Goal: Task Accomplishment & Management: Use online tool/utility

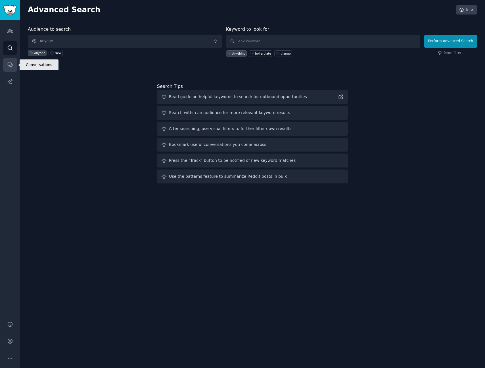
click at [6, 61] on link "Conversations" at bounding box center [10, 65] width 14 height 14
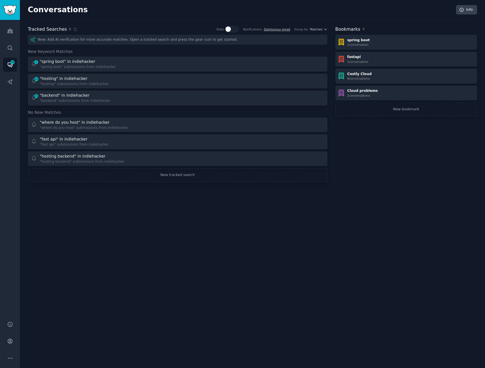
click at [208, 231] on div "Conversations Info Tracked Searches 6 Stats Notifications Daily to your email G…" at bounding box center [253, 184] width 466 height 368
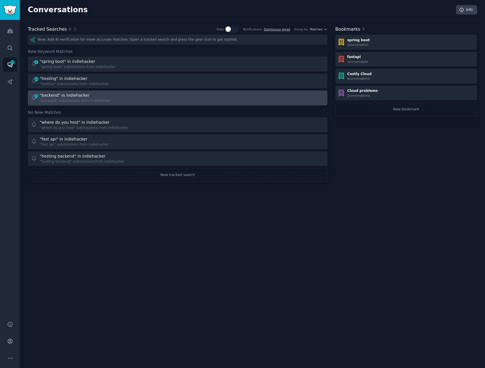
click at [131, 102] on div "51 "backend" in indiehacker "backend" submissions from indiehacker" at bounding box center [102, 97] width 143 height 11
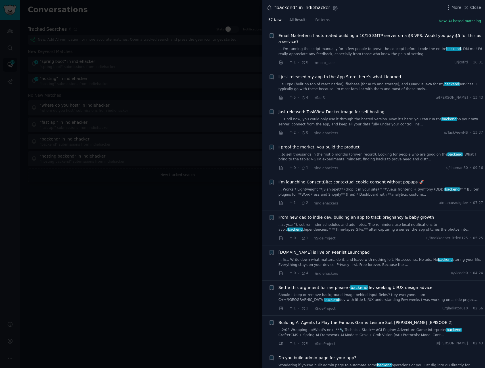
scroll to position [4, 0]
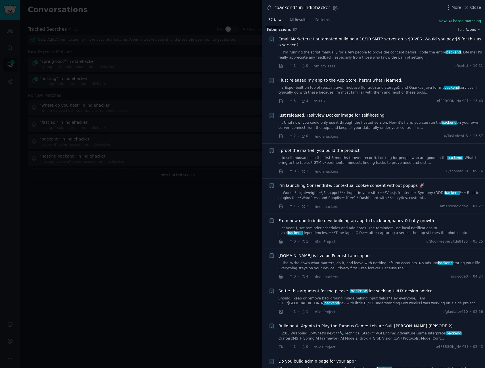
click at [398, 93] on link "...s Expo (built on top of react native), firebase (for auth and storage), and …" at bounding box center [381, 90] width 205 height 10
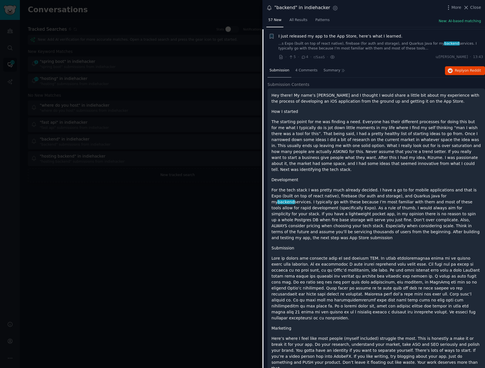
scroll to position [50, 0]
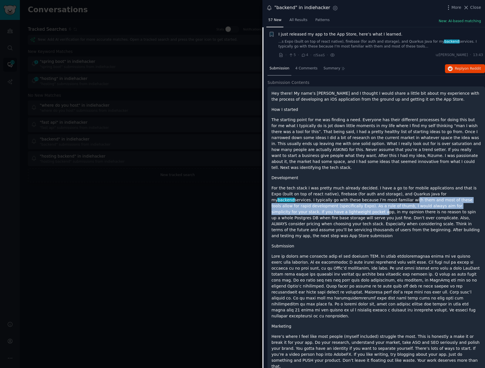
drag, startPoint x: 358, startPoint y: 195, endPoint x: 467, endPoint y: 200, distance: 109.3
click at [467, 200] on p "For the tech stack I was pretty much already decided. I have a go to for mobile…" at bounding box center [377, 212] width 210 height 54
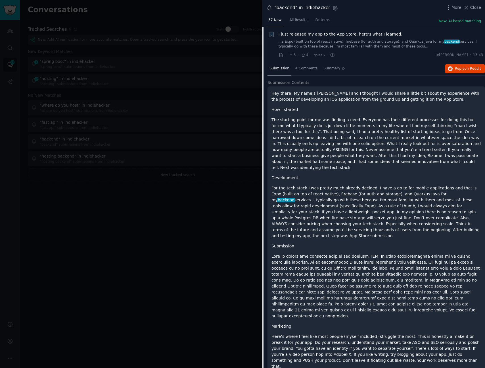
click at [383, 199] on p "For the tech stack I was pretty much already decided. I have a go to for mobile…" at bounding box center [377, 212] width 210 height 54
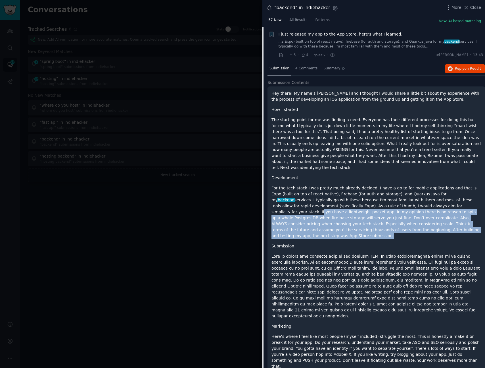
drag, startPoint x: 408, startPoint y: 200, endPoint x: 457, endPoint y: 227, distance: 55.4
click at [457, 227] on div "Hey there! My name’s [PERSON_NAME] and I thought I would share a little bit abo…" at bounding box center [377, 273] width 210 height 366
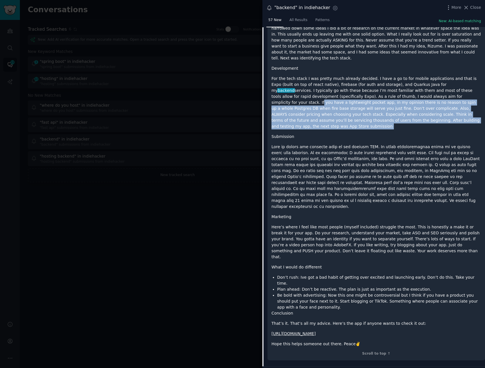
scroll to position [174, 0]
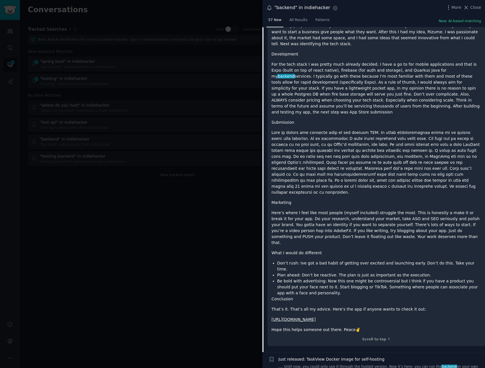
click at [371, 177] on p at bounding box center [377, 163] width 210 height 66
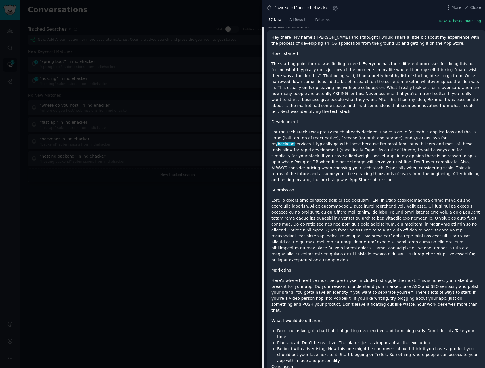
scroll to position [77, 0]
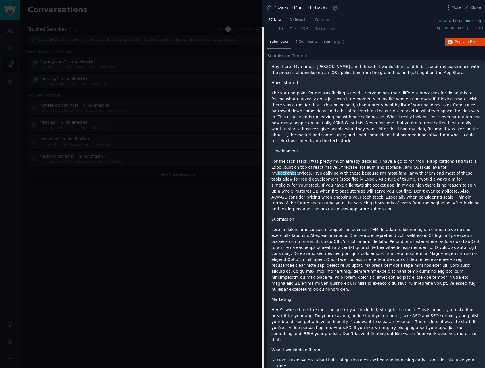
click at [371, 177] on p "For the tech stack I was pretty much already decided. I have a go to for mobile…" at bounding box center [377, 185] width 210 height 54
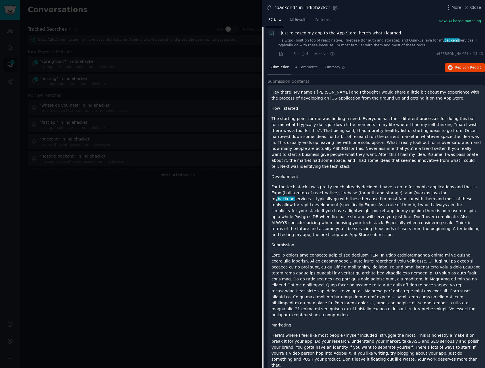
scroll to position [55, 0]
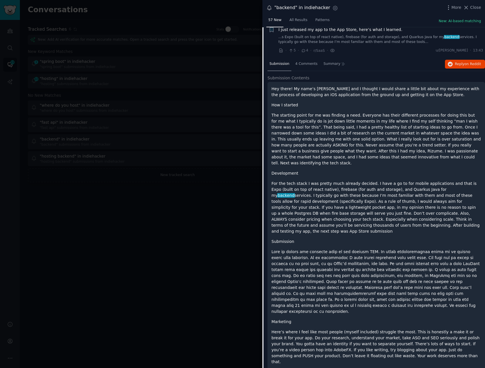
click at [408, 170] on p "Development" at bounding box center [377, 173] width 210 height 6
click at [411, 162] on div "Hey there! My name’s [PERSON_NAME] and I thought I would share a little bit abo…" at bounding box center [377, 269] width 210 height 366
click at [325, 82] on div "Hey there! My name’s [PERSON_NAME] and I thought I would share a little bit abo…" at bounding box center [377, 273] width 218 height 383
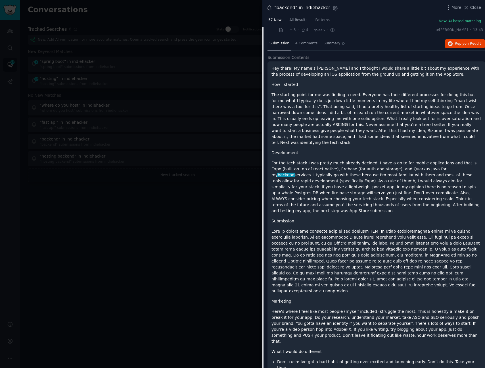
scroll to position [0, 0]
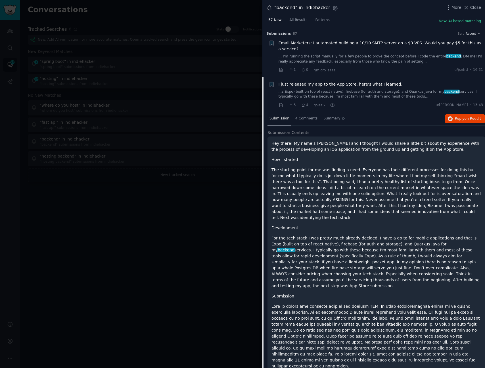
click at [381, 83] on span "I just released my app to the App Store, here’s what I learned." at bounding box center [341, 84] width 124 height 6
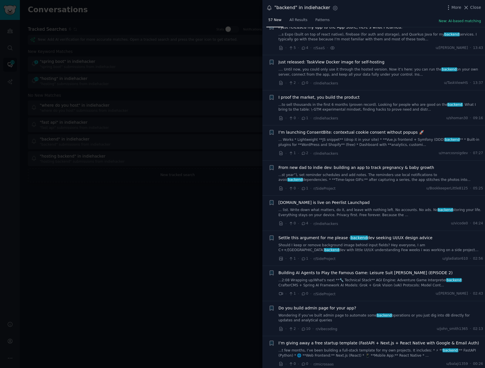
scroll to position [53, 0]
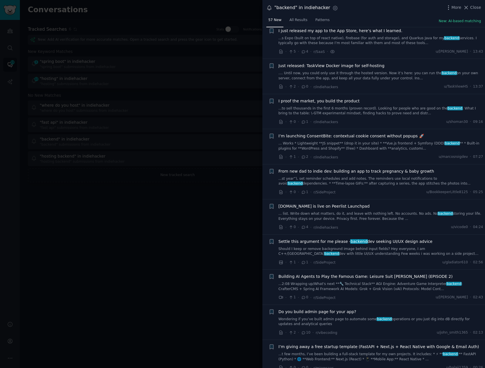
click at [377, 107] on link "...to sell thousands in the first 6 months (proven record). Looking for people …" at bounding box center [381, 111] width 205 height 10
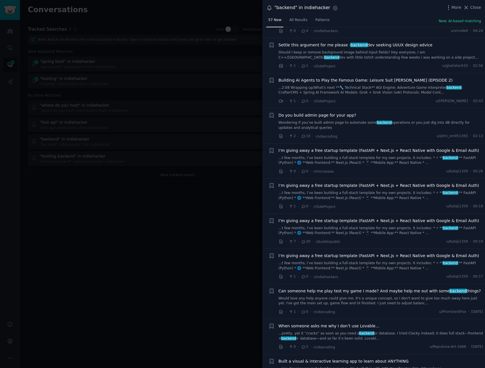
scroll to position [464, 0]
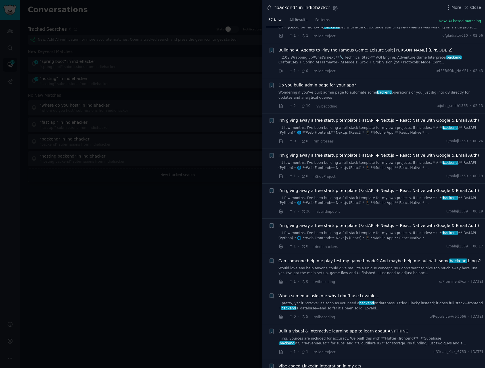
click at [188, 242] on div at bounding box center [242, 184] width 485 height 368
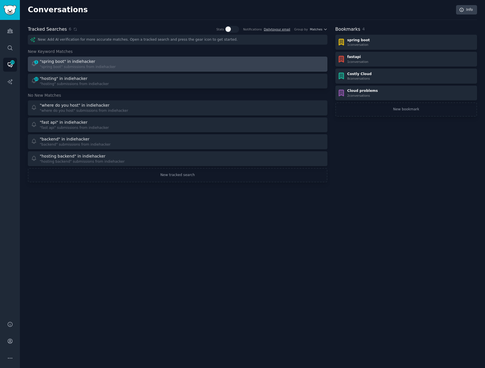
click at [132, 67] on div "1 "spring boot" in indiehacker "spring boot" submissions from indiehacker" at bounding box center [102, 64] width 143 height 11
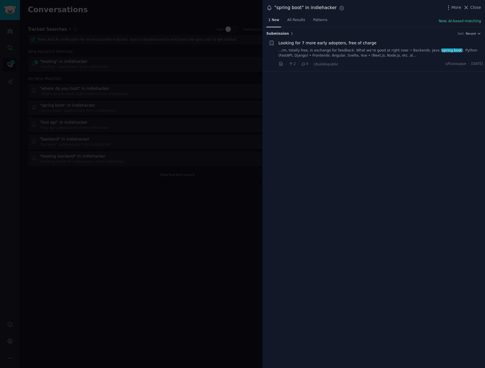
click at [136, 80] on div at bounding box center [242, 184] width 485 height 368
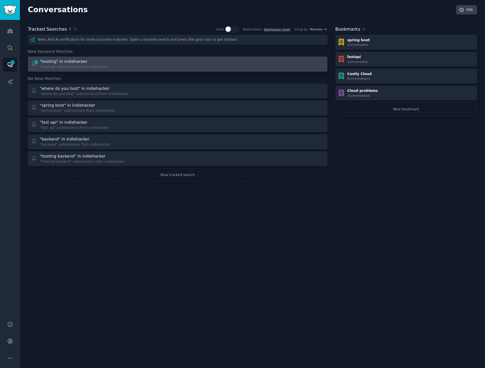
click at [140, 59] on div "22 "hosting" in indiehacker "hosting" submissions from indiehacker" at bounding box center [102, 64] width 143 height 11
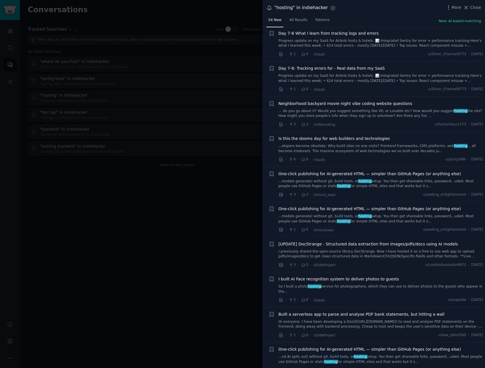
scroll to position [565, 0]
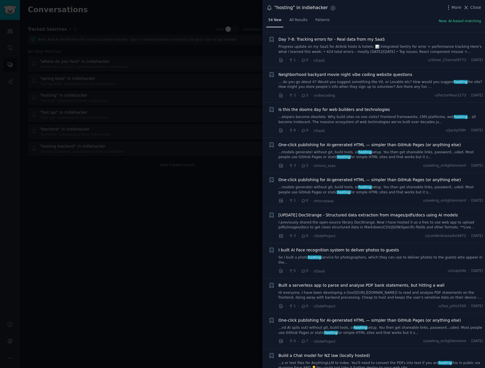
click at [163, 25] on div at bounding box center [242, 184] width 485 height 368
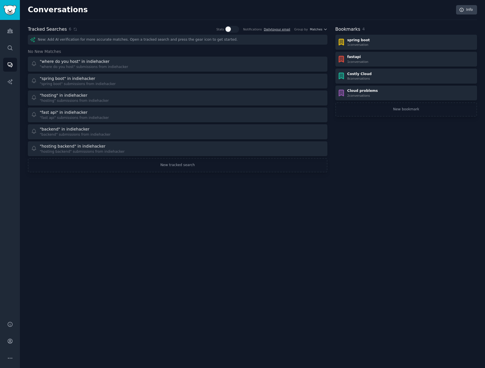
click at [165, 20] on div "Conversations Info Tracked Searches 6 Stats Notifications Daily to your email G…" at bounding box center [253, 92] width 450 height 168
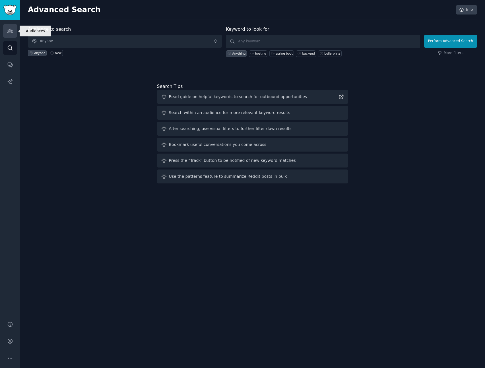
click at [10, 29] on icon "Sidebar" at bounding box center [10, 31] width 6 height 6
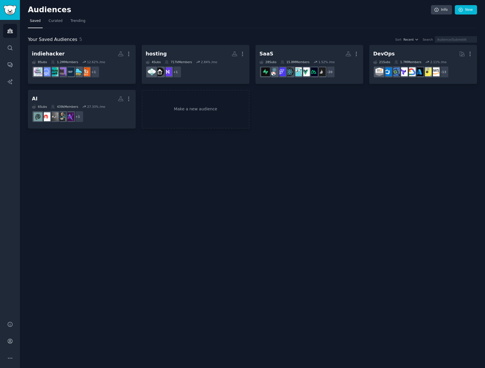
click at [191, 185] on div "Audiences Info New Saved Curated Trending Your Saved Audiences 5 Sort Recent Se…" at bounding box center [252, 184] width 465 height 368
click at [171, 113] on link "Make a new audience" at bounding box center [196, 109] width 108 height 39
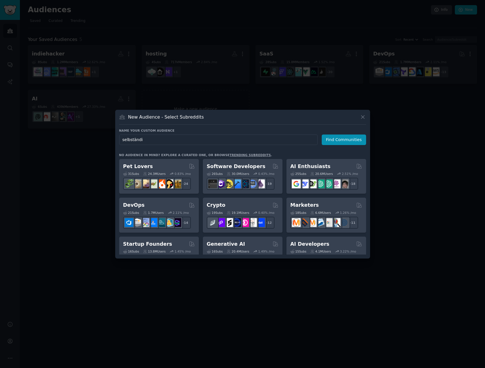
type input "selbständig"
click button "Find Communities" at bounding box center [343, 139] width 44 height 11
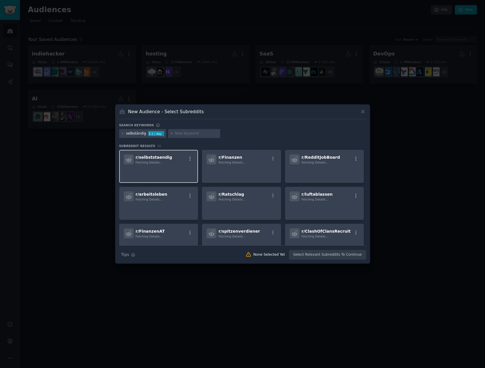
click at [178, 151] on div "r/ selbststaendig Fetching Details..." at bounding box center [158, 166] width 79 height 33
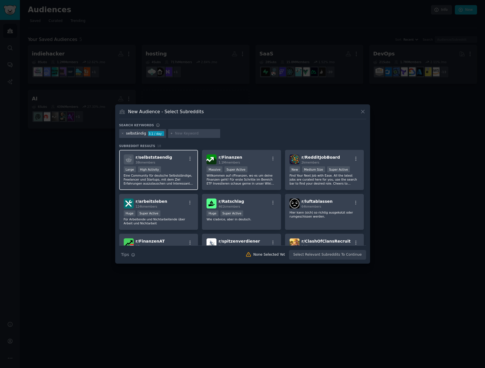
click at [176, 163] on div "r/ selbststaendig 38k members" at bounding box center [159, 159] width 70 height 10
click at [175, 133] on input "text" at bounding box center [196, 133] width 43 height 5
type input "k"
type input "firma"
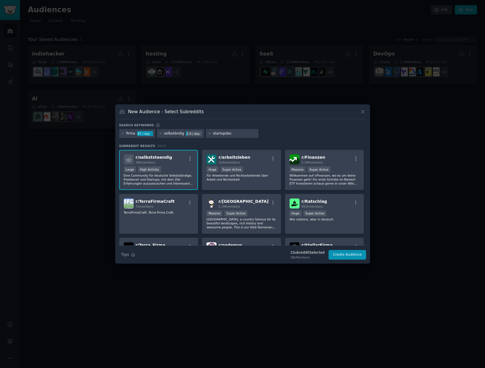
type input "startupdach"
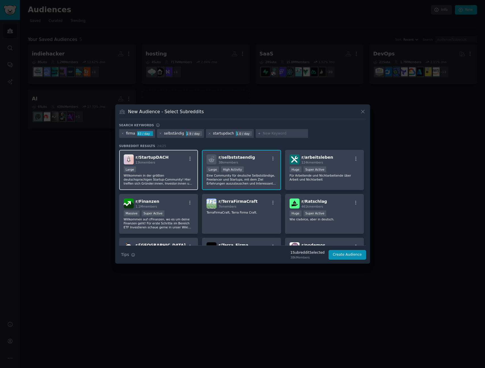
click at [135, 174] on p "Willkommen in der größten deutschsprachigen Startup-Community! Hier treffen sic…" at bounding box center [159, 179] width 70 height 12
click at [122, 133] on icon at bounding box center [122, 133] width 3 height 3
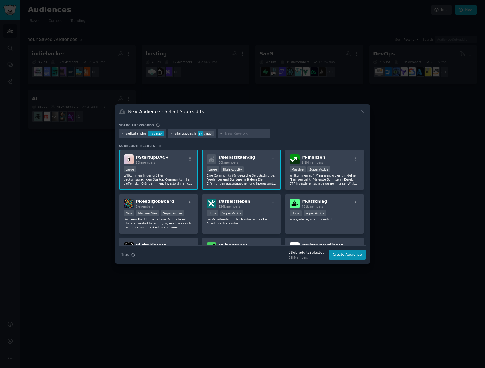
click at [233, 132] on input "text" at bounding box center [246, 133] width 43 height 5
type input "deutschestartups"
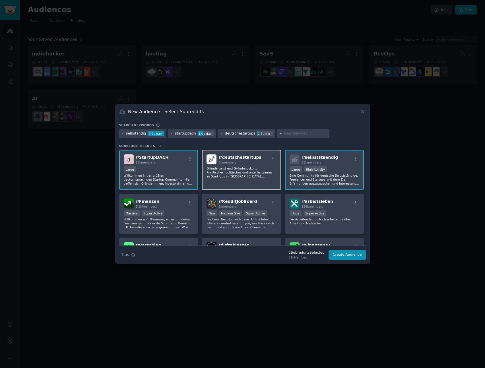
click at [234, 175] on p "Gründergeist und Gründungskultur. Praktisches, politisches und unterhaltsames z…" at bounding box center [241, 172] width 70 height 12
click at [291, 135] on input "text" at bounding box center [305, 133] width 43 height 5
click at [289, 134] on input "text" at bounding box center [305, 133] width 43 height 5
type input "DE"
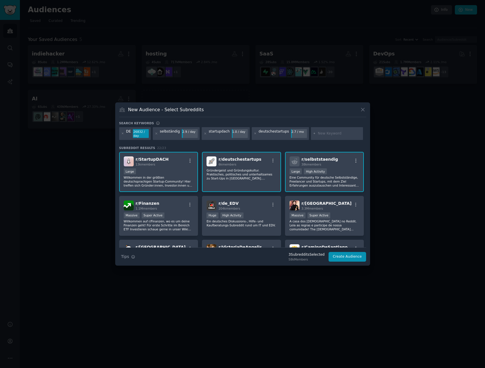
click at [252, 120] on div "New Audience - Select Subreddits Search keywords DE 26832 / day selbständig 2.9…" at bounding box center [242, 183] width 255 height 163
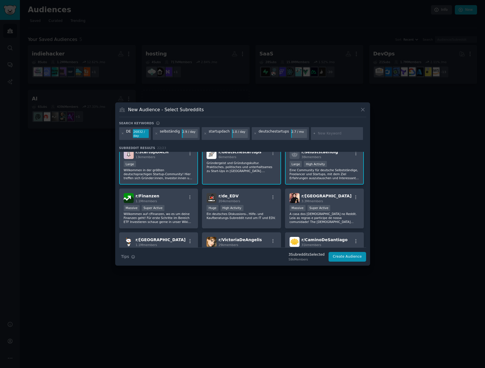
scroll to position [15, 0]
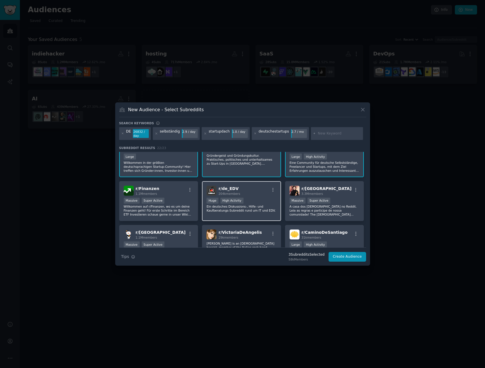
click at [238, 213] on div "r/ de_EDV 204k members >= 80th percentile for submissions / day Huge High Activ…" at bounding box center [241, 201] width 79 height 40
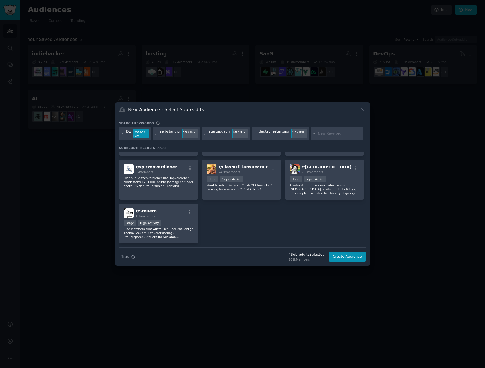
scroll to position [263, 0]
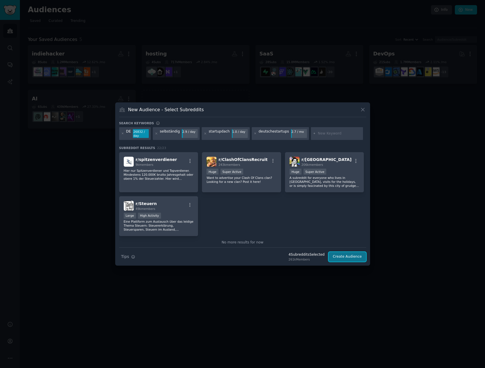
click at [350, 259] on button "Create Audience" at bounding box center [347, 257] width 38 height 10
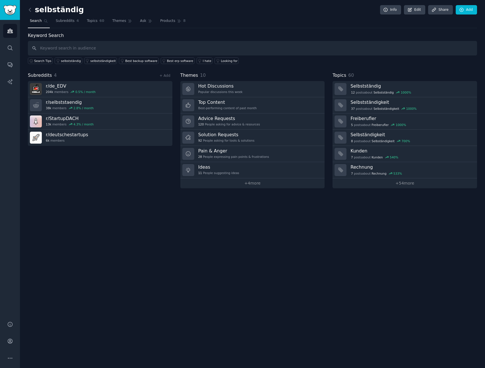
click at [220, 225] on div "selbständig Info Edit Share Add Search Subreddits 4 Topics 60 Themes Ask Produc…" at bounding box center [252, 184] width 465 height 368
click at [140, 190] on div "selbständig Info Edit Share Add Search Subreddits 4 Topics 60 Themes Ask Produc…" at bounding box center [252, 184] width 465 height 368
click at [246, 137] on h3 "Solution Requests" at bounding box center [226, 135] width 56 height 6
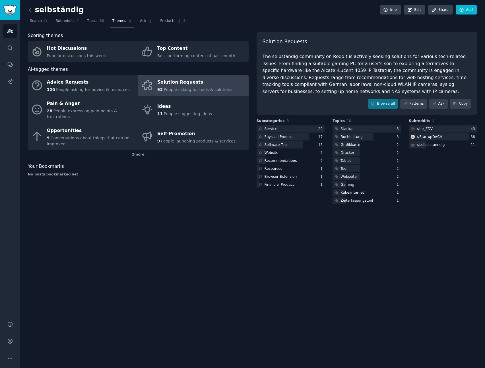
click at [168, 190] on div "Scoring themes Hot Discussions Popular discussions this week Top Content Best-p…" at bounding box center [138, 118] width 221 height 173
click at [285, 238] on div "selbständig Info Edit Share Add Search Subreddits 4 Topics 60 Themes Ask Produc…" at bounding box center [252, 184] width 465 height 368
click at [296, 127] on div at bounding box center [290, 128] width 68 height 7
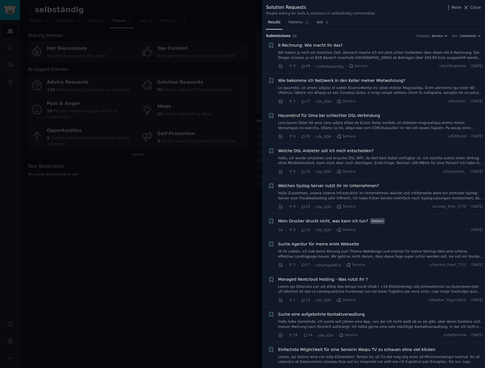
click at [404, 68] on div "· 9 · 69 · r/selbststaendig · Service u/bonfirepotato · Tue 04/03/2025" at bounding box center [380, 66] width 205 height 6
click at [462, 36] on span "Comments" at bounding box center [468, 36] width 16 height 4
click at [446, 65] on p "Recent" at bounding box center [442, 66] width 12 height 5
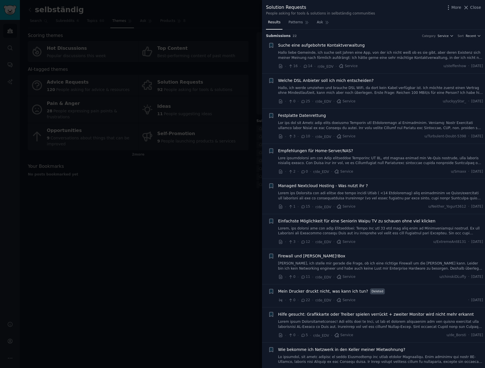
click at [406, 22] on div "Results Patterns Ask" at bounding box center [373, 24] width 223 height 12
click at [331, 48] on span "Suche eine aufgebohrte Kontaktverwaltung" at bounding box center [321, 45] width 87 height 6
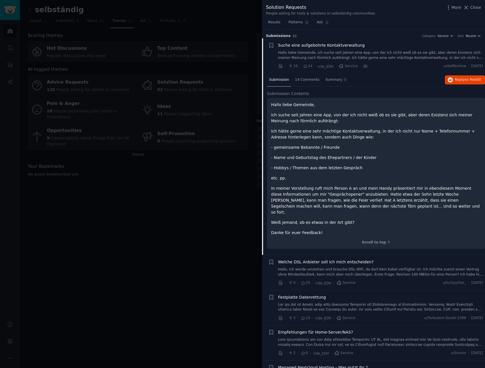
scroll to position [9, 0]
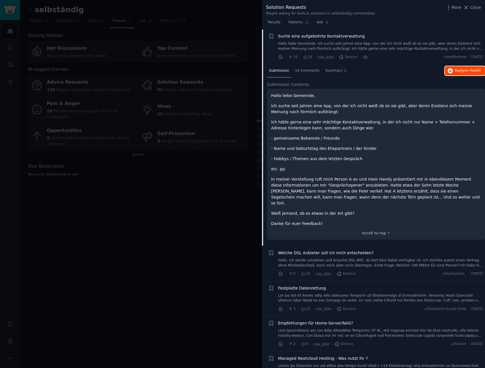
click at [454, 71] on span "Reply on Reddit" at bounding box center [467, 70] width 26 height 5
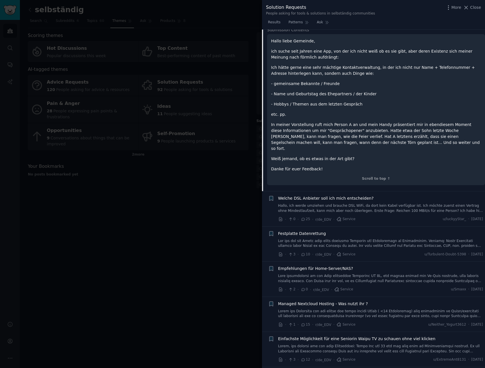
scroll to position [93, 0]
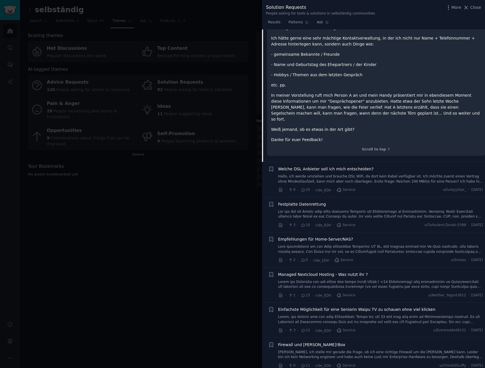
click at [413, 166] on div "Welche DSL Anbieter soll ich mich entscheiden?" at bounding box center [380, 169] width 205 height 6
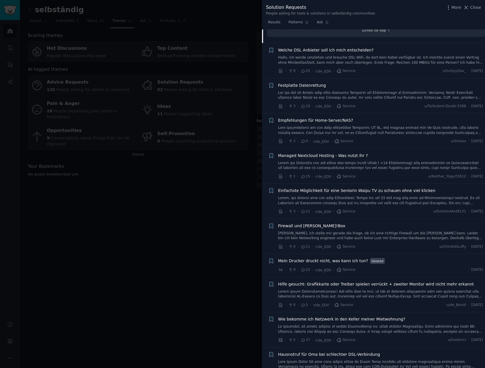
scroll to position [228, 0]
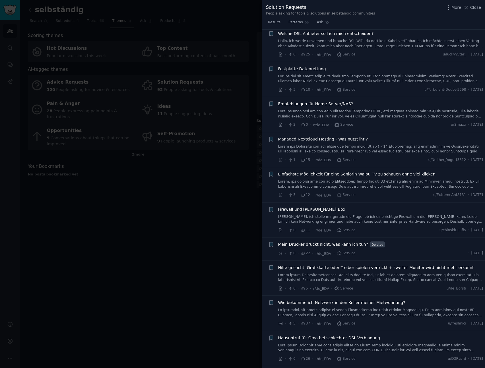
click at [380, 144] on link at bounding box center [380, 149] width 205 height 10
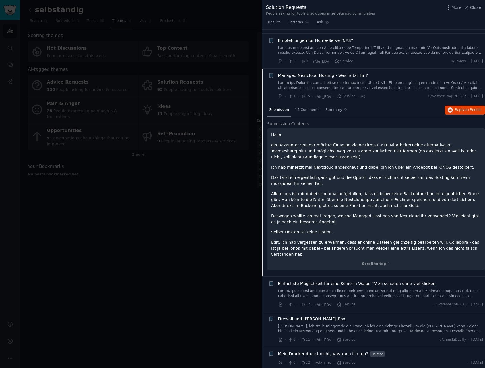
scroll to position [150, 0]
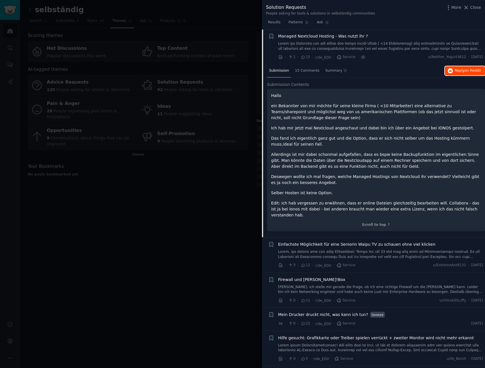
click at [458, 70] on span "Reply on Reddit" at bounding box center [467, 70] width 26 height 5
click at [366, 34] on div "Managed Nextcloud Hosting - Was nutzt ihr ?" at bounding box center [380, 36] width 205 height 6
click at [362, 37] on span "Managed Nextcloud Hosting - Was nutzt ihr ?" at bounding box center [323, 36] width 90 height 6
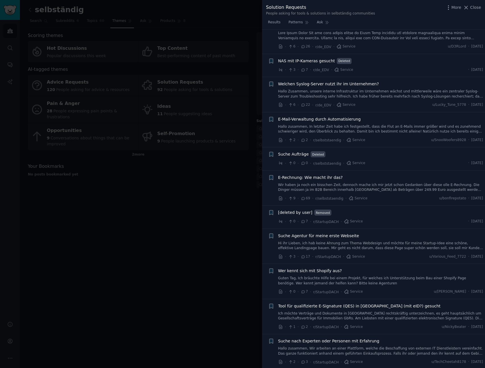
scroll to position [385, 0]
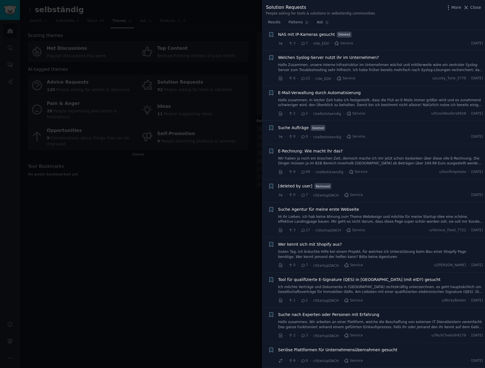
click at [294, 128] on span "Suche Aufträge" at bounding box center [293, 128] width 31 height 6
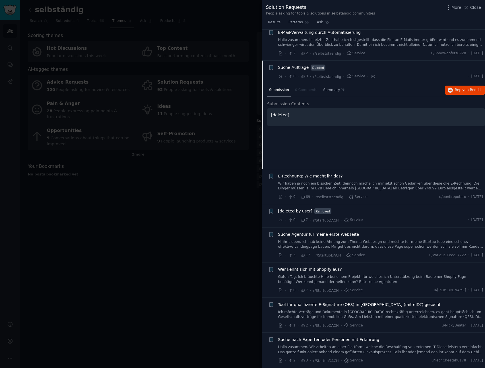
scroll to position [470, 0]
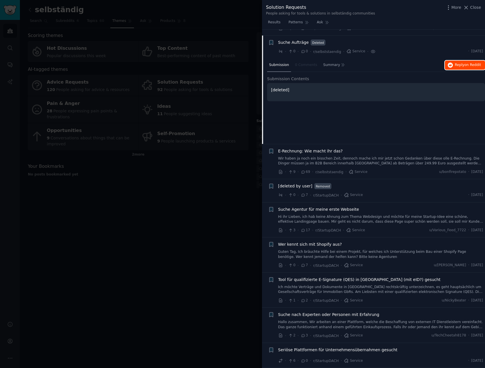
click at [458, 65] on span "Reply on Reddit" at bounding box center [467, 65] width 26 height 5
click at [386, 167] on div "E-Rechnung: Wie macht ihr das? Wir haben ja noch ein bisschen Zeit, dennoch mac…" at bounding box center [380, 161] width 205 height 27
click at [397, 158] on link "Wir haben ja noch ein bisschen Zeit, dennoch mache ich mir jetzt schon Gedanken…" at bounding box center [380, 161] width 205 height 10
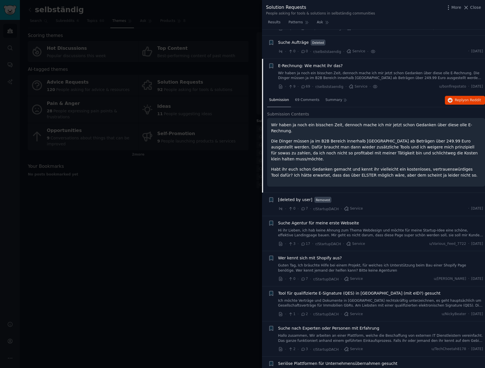
scroll to position [472, 0]
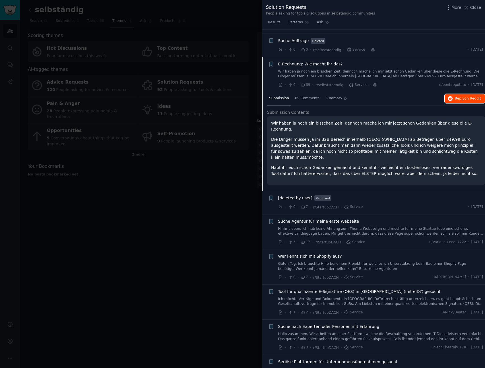
click at [466, 95] on button "Reply on Reddit" at bounding box center [465, 98] width 40 height 9
click at [346, 323] on span "Suche nach Experten oder Personen mit Erfahrung" at bounding box center [328, 326] width 101 height 6
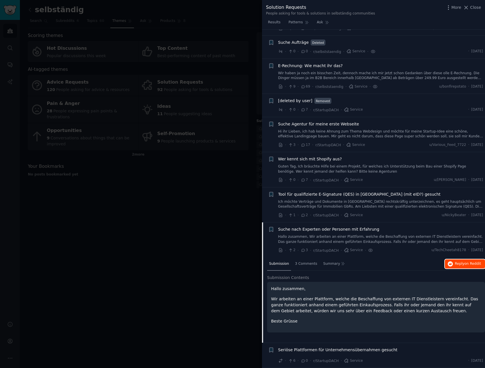
click at [460, 262] on span "Reply on Reddit" at bounding box center [467, 263] width 26 height 5
click at [159, 171] on div at bounding box center [242, 184] width 485 height 368
